Goal: Ask a question: Seek information or help from site administrators or community

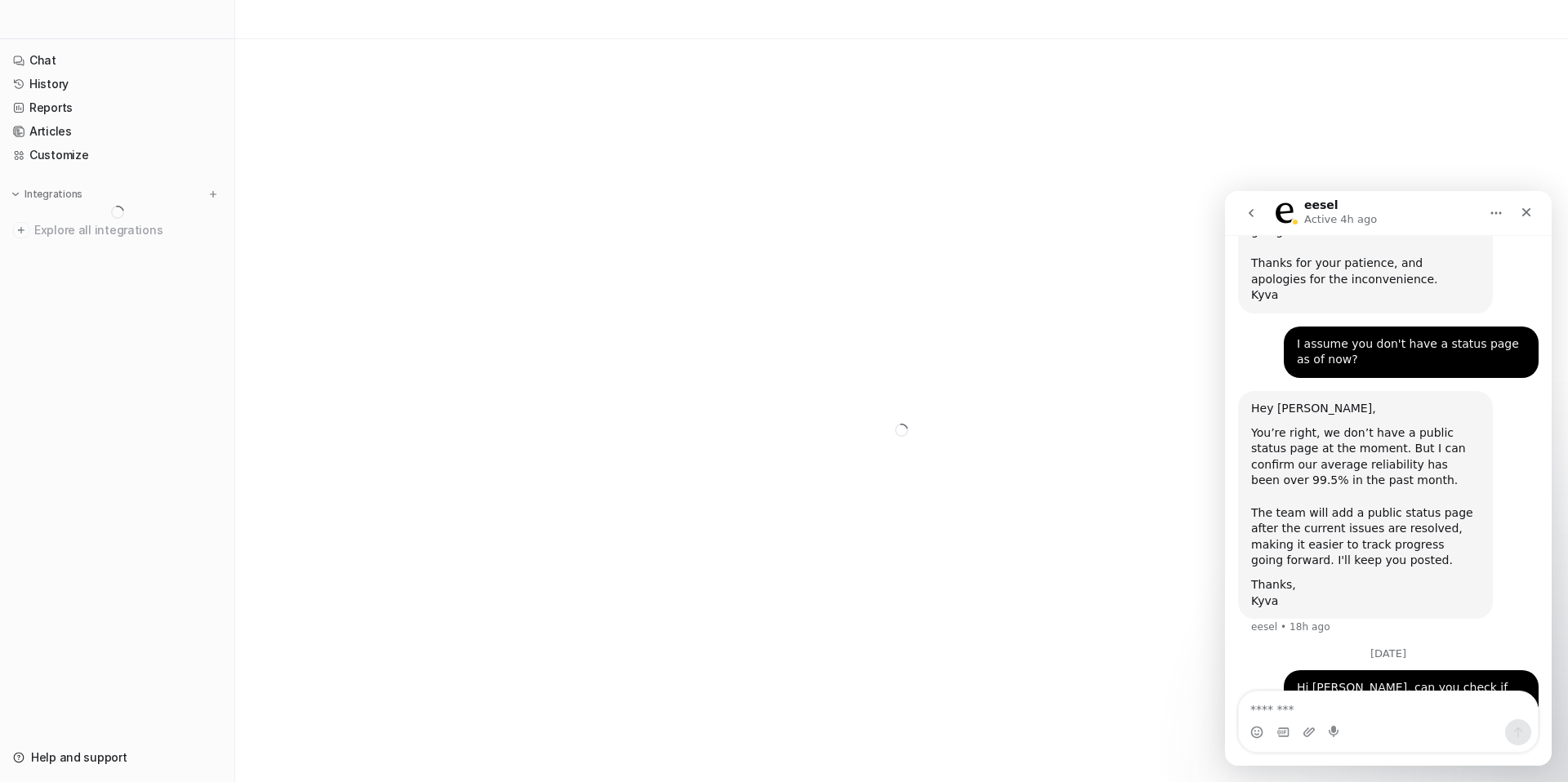
scroll to position [966, 0]
click at [1335, 453] on div "You’re right, we don’t have a public status page at the moment. But I can confi…" at bounding box center [1365, 496] width 228 height 143
click at [53, 59] on link "Chat" at bounding box center [116, 60] width 221 height 23
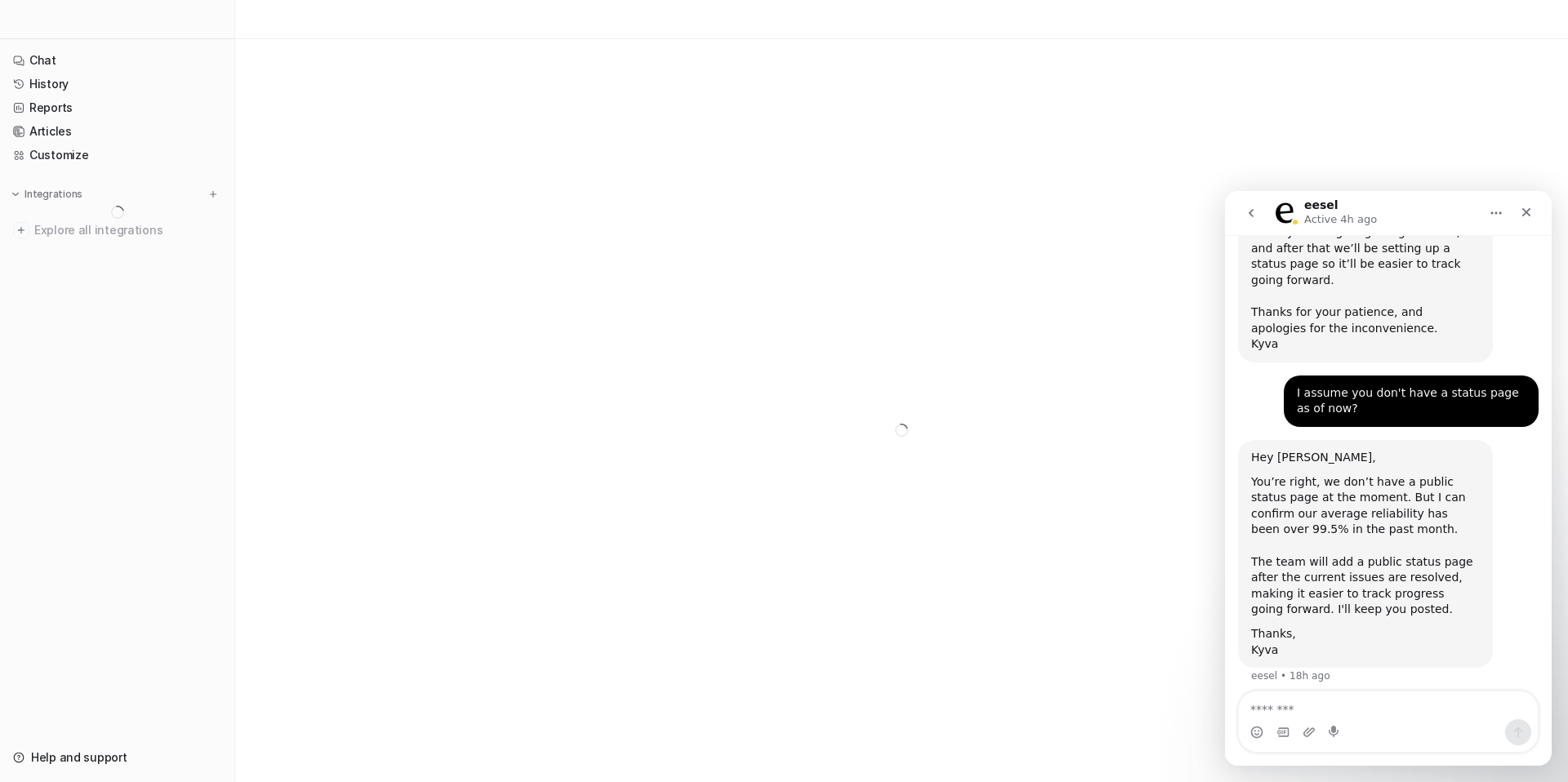
scroll to position [966, 0]
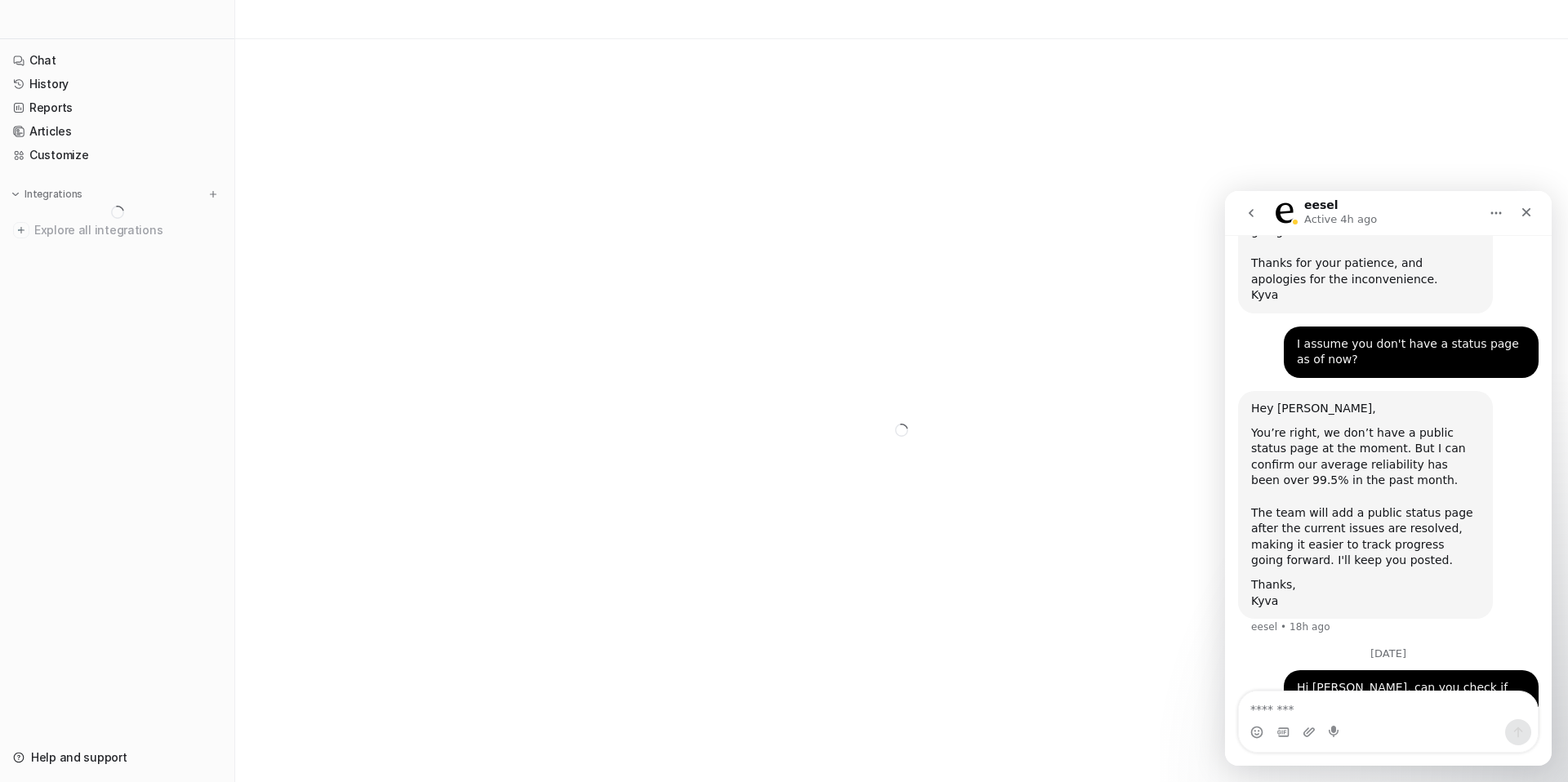
click at [336, 569] on div at bounding box center [901, 430] width 1333 height 782
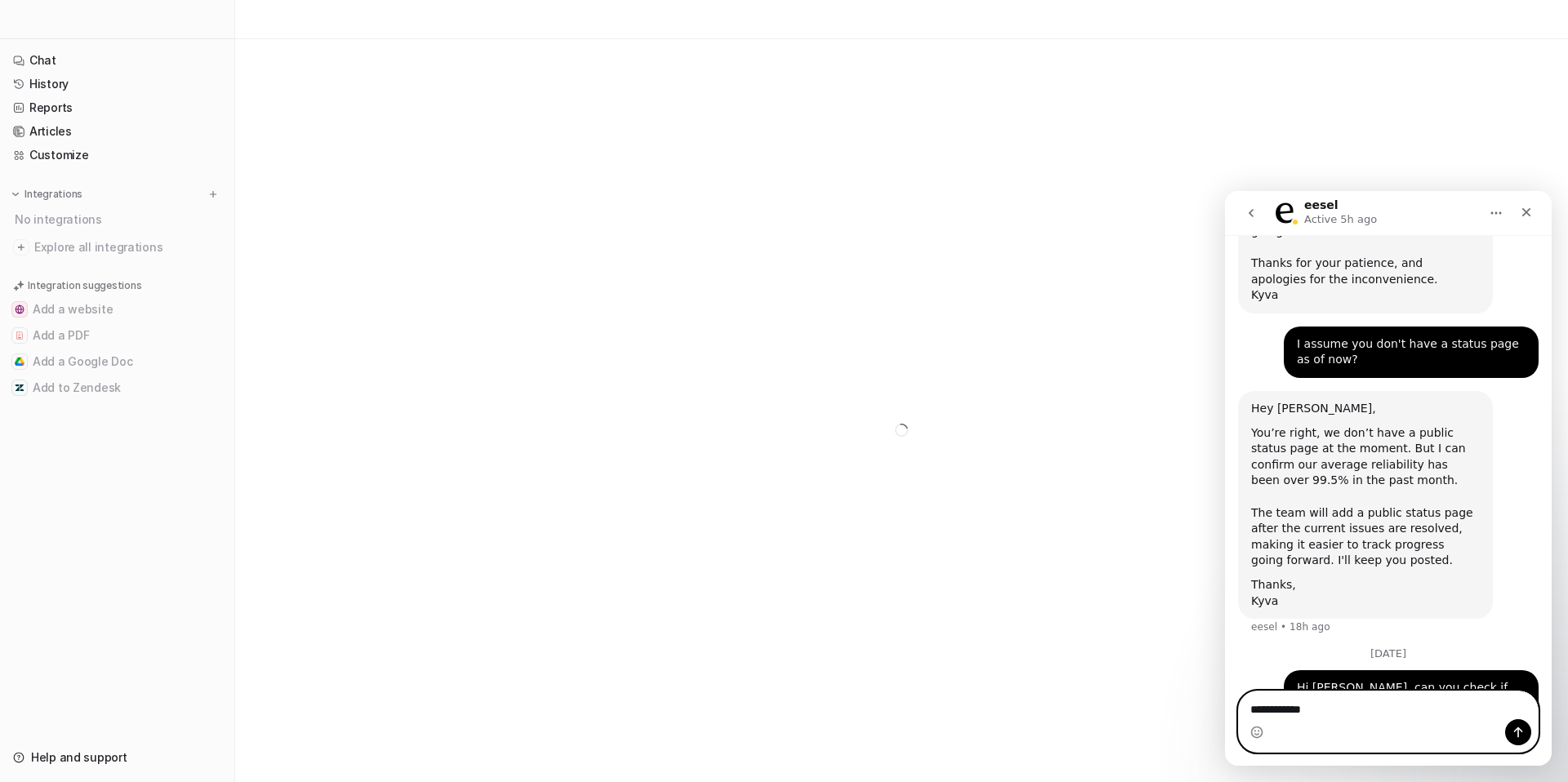
type textarea "**********"
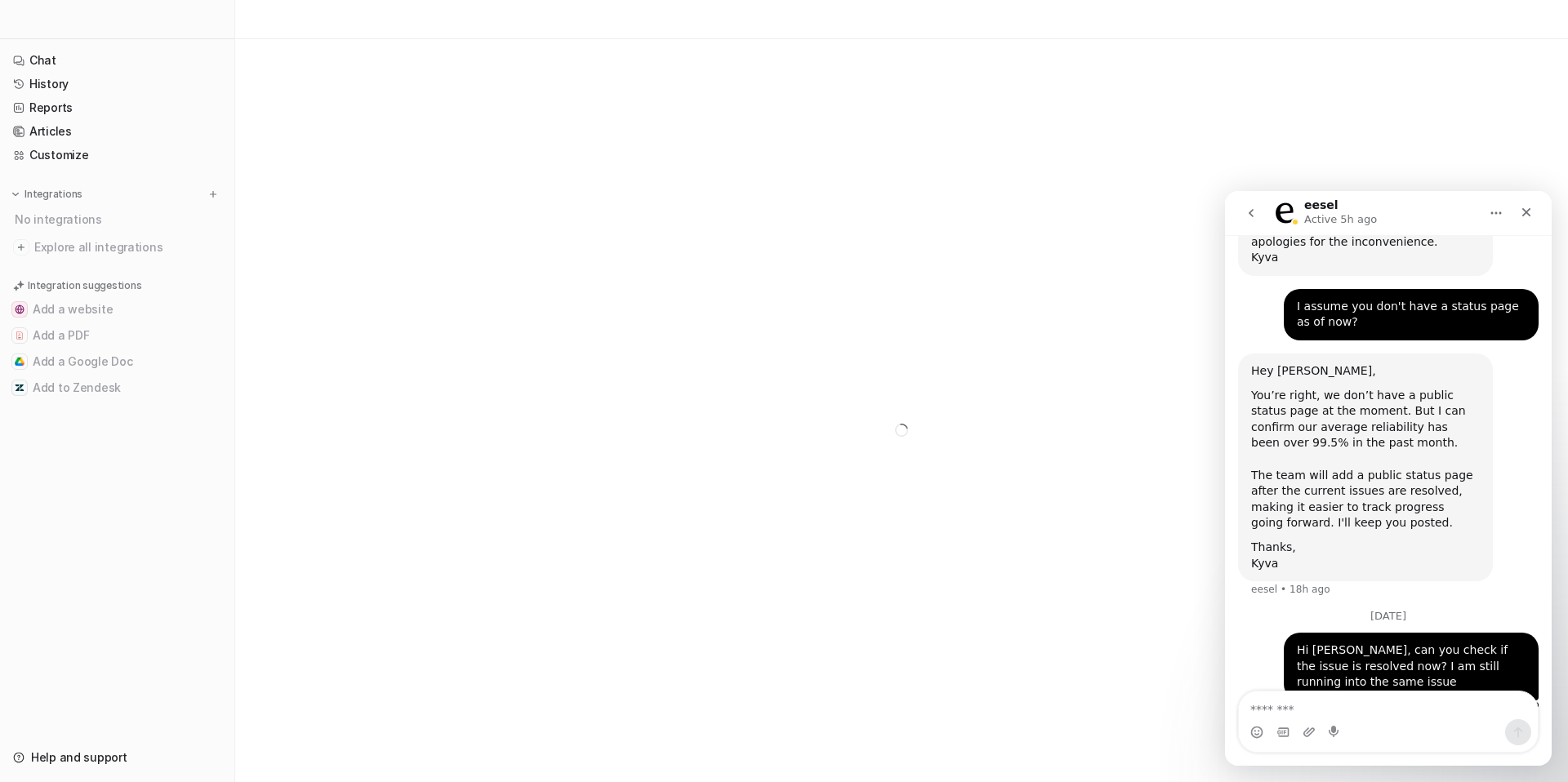
click at [510, 426] on div at bounding box center [901, 430] width 1333 height 782
click at [44, 59] on link "Chat" at bounding box center [116, 60] width 221 height 23
click at [44, 83] on link "History" at bounding box center [116, 84] width 221 height 23
click at [68, 755] on link "Help and support" at bounding box center [116, 757] width 221 height 23
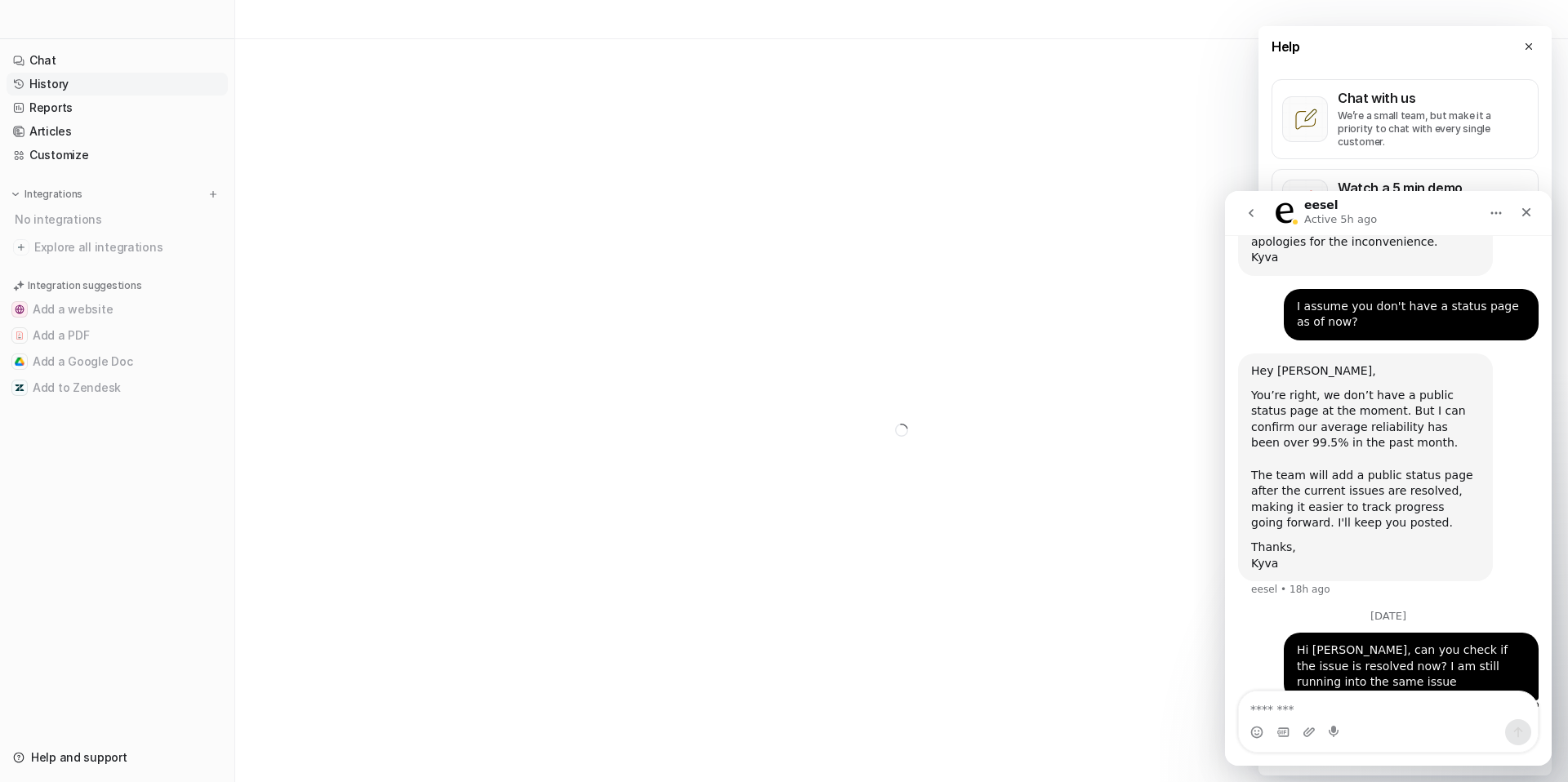
click at [1428, 221] on div "eesel Active 5h ago" at bounding box center [1375, 214] width 207 height 29
click at [1528, 212] on icon "Close" at bounding box center [1526, 213] width 13 height 13
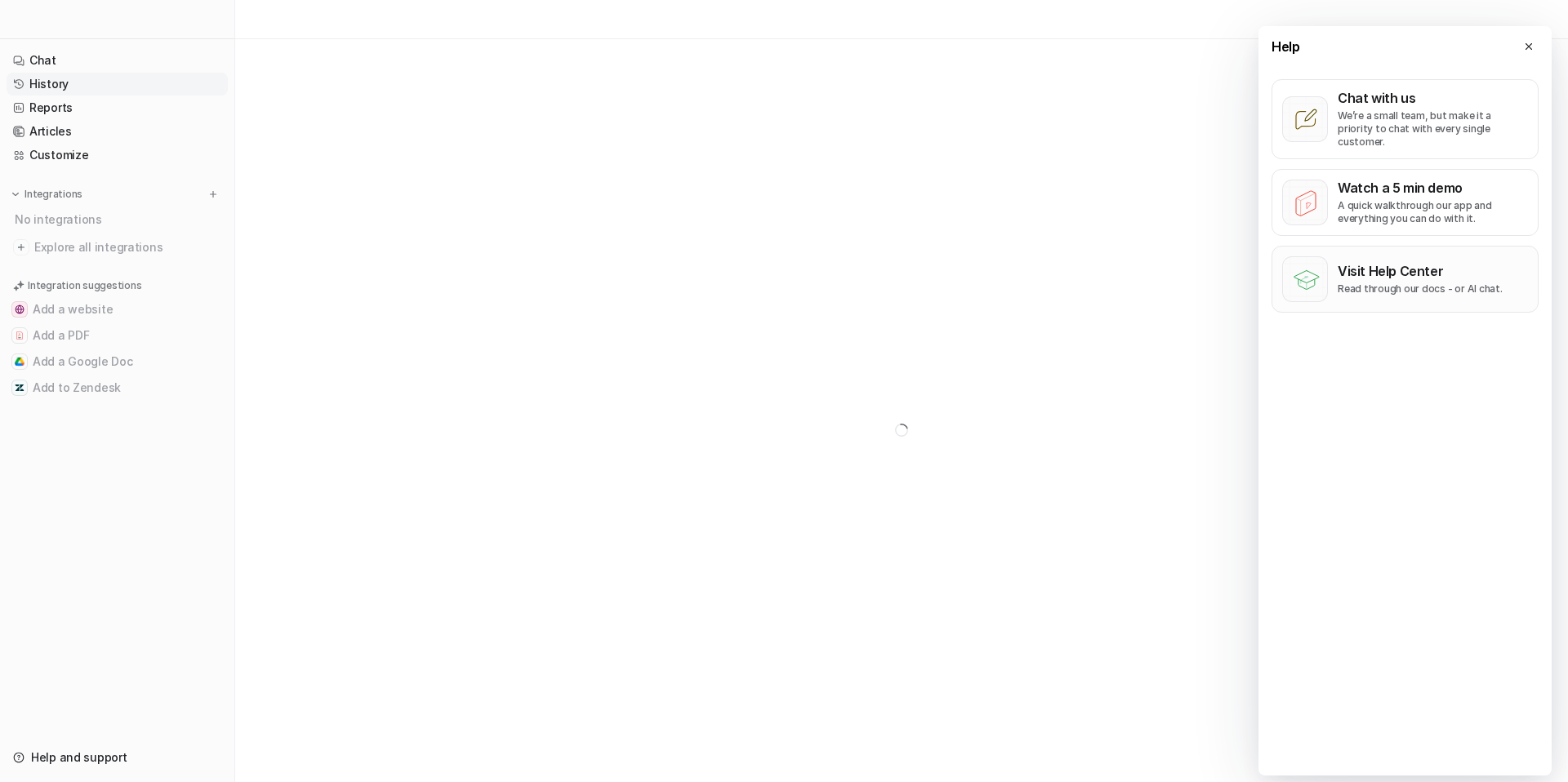
scroll to position [1004, 0]
click at [1427, 263] on p "Visit Help Center" at bounding box center [1420, 271] width 165 height 17
